Goal: Entertainment & Leisure: Consume media (video, audio)

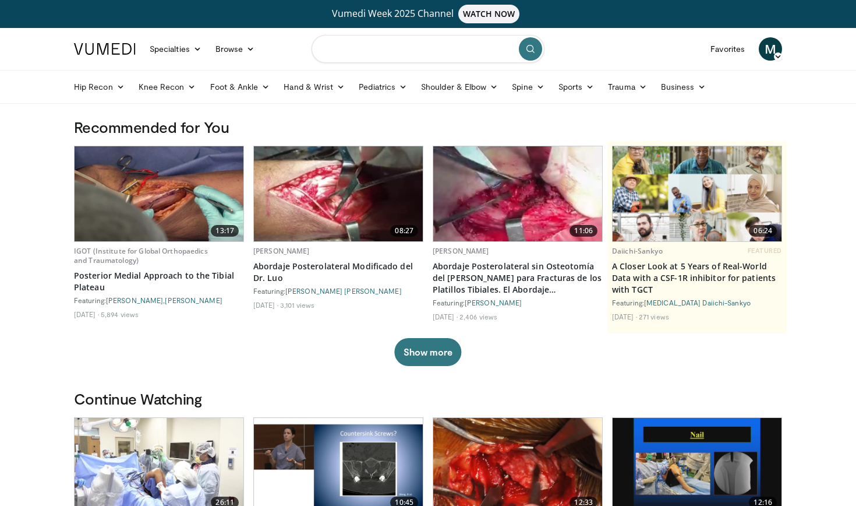
click at [422, 57] on input "Search topics, interventions" at bounding box center [428, 49] width 233 height 28
type input "**********"
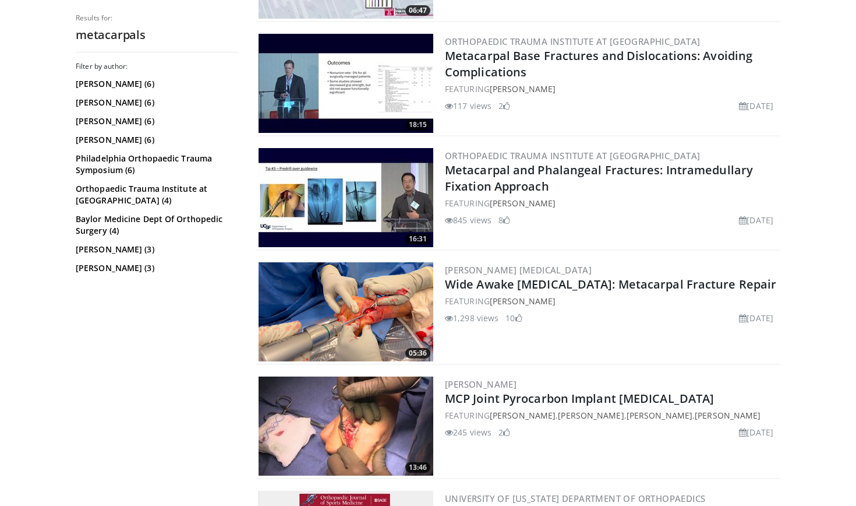
scroll to position [242, 0]
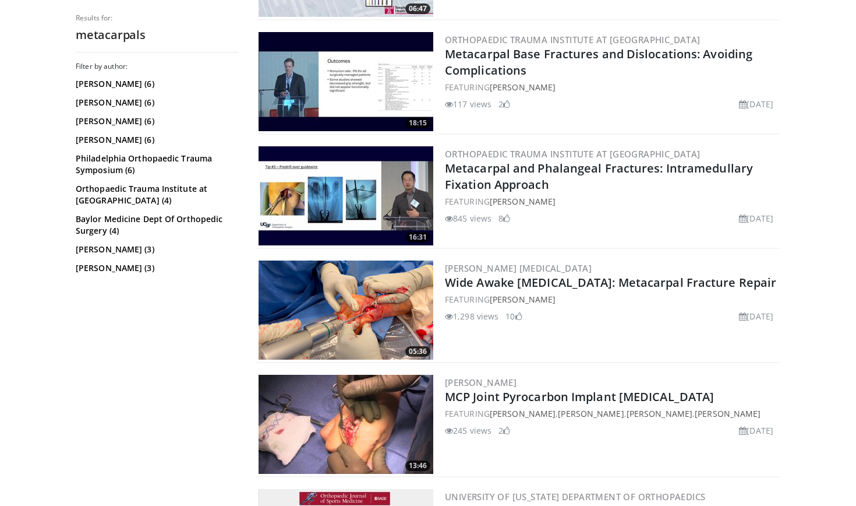
click at [377, 308] on img at bounding box center [346, 309] width 175 height 99
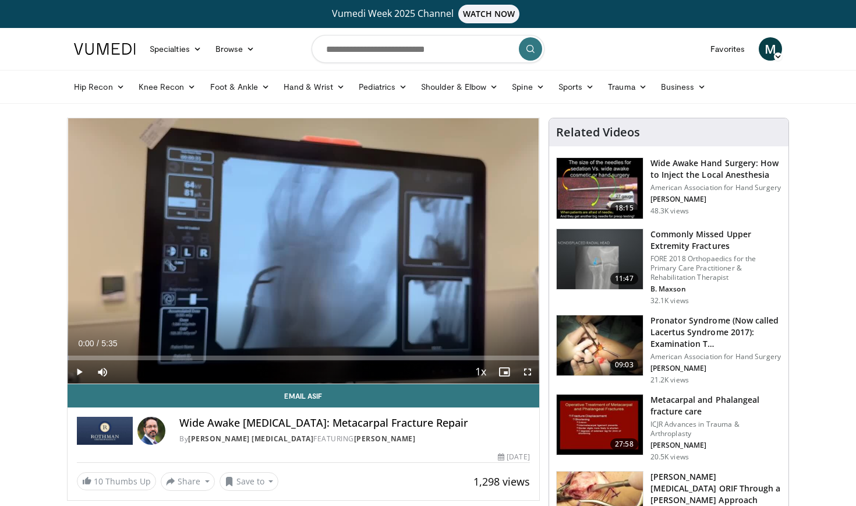
click at [524, 373] on span "Video Player" at bounding box center [527, 371] width 23 height 23
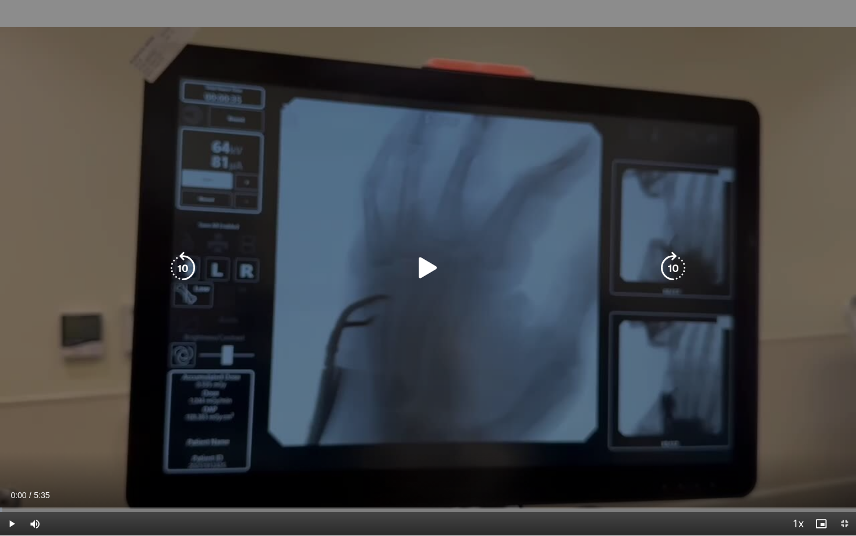
click at [419, 258] on icon "Video Player" at bounding box center [428, 268] width 33 height 33
click at [680, 269] on icon "Video Player" at bounding box center [673, 268] width 33 height 33
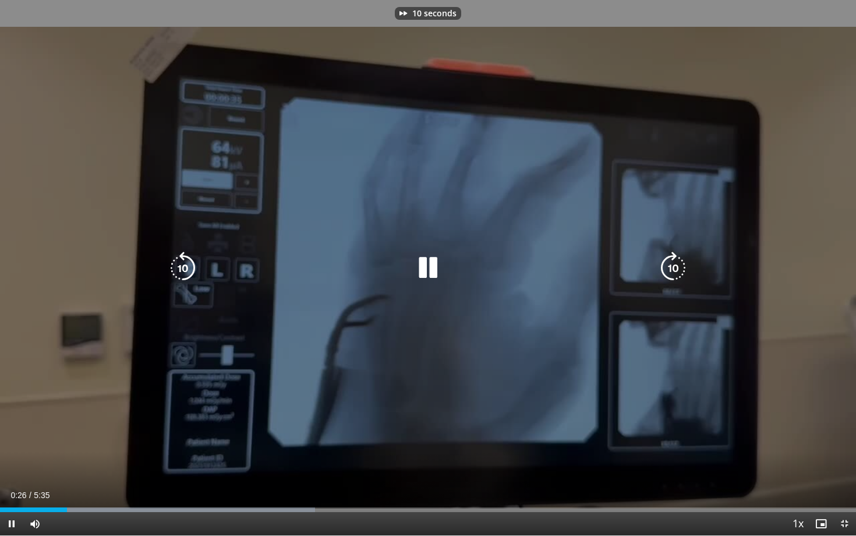
click at [680, 269] on icon "Video Player" at bounding box center [673, 268] width 33 height 33
click at [672, 266] on icon "Video Player" at bounding box center [673, 268] width 33 height 33
click at [672, 265] on icon "Video Player" at bounding box center [673, 268] width 33 height 33
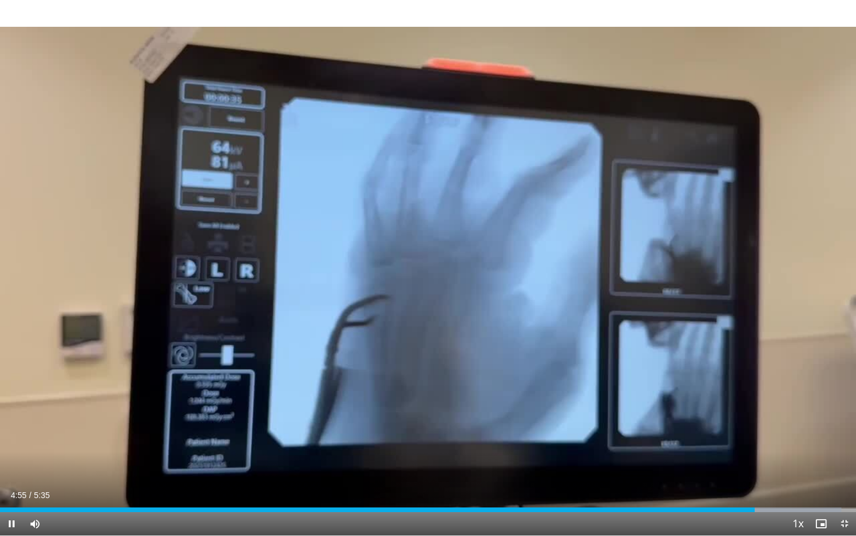
click at [841, 505] on span "Video Player" at bounding box center [844, 523] width 23 height 23
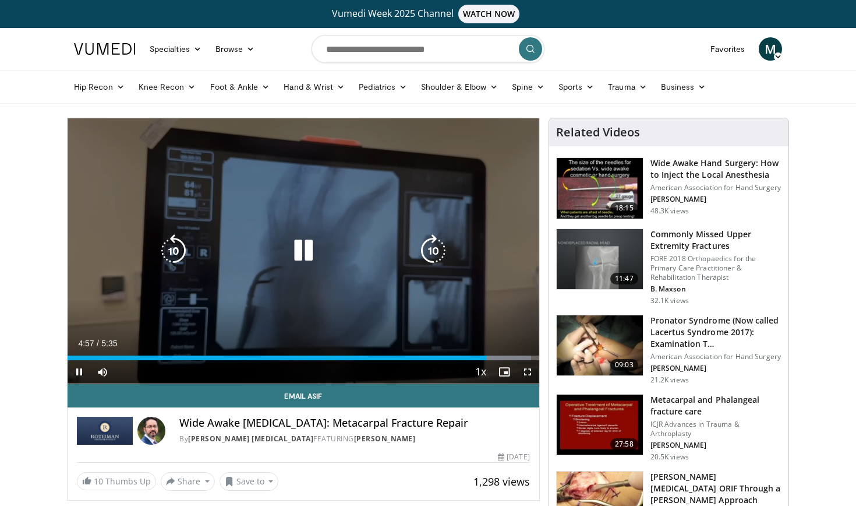
click at [328, 248] on div "Video Player" at bounding box center [303, 250] width 283 height 23
click at [311, 248] on icon "Video Player" at bounding box center [303, 250] width 33 height 33
